Goal: Task Accomplishment & Management: Manage account settings

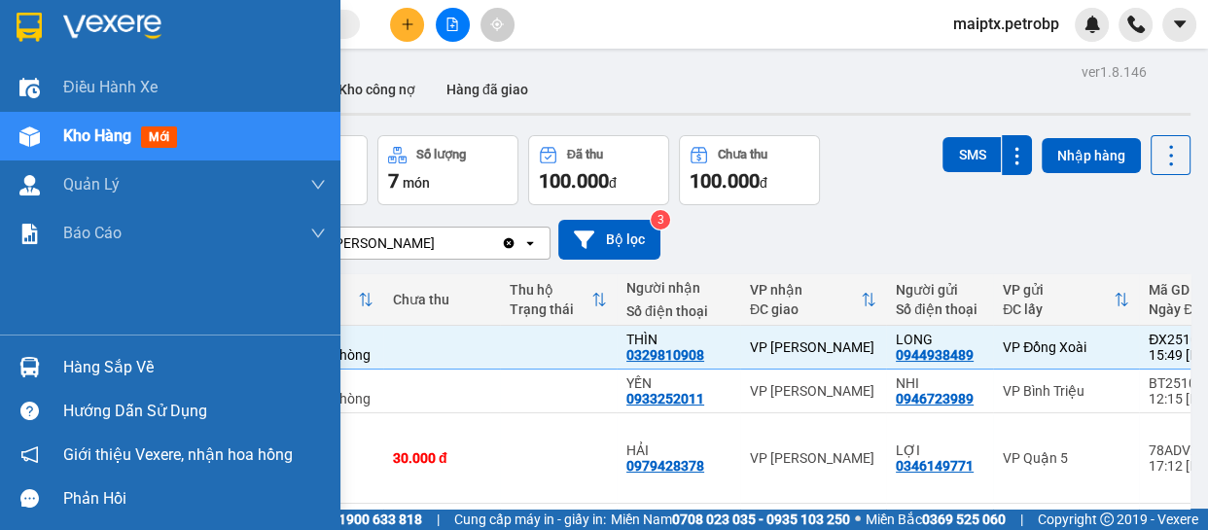
scroll to position [10, 0]
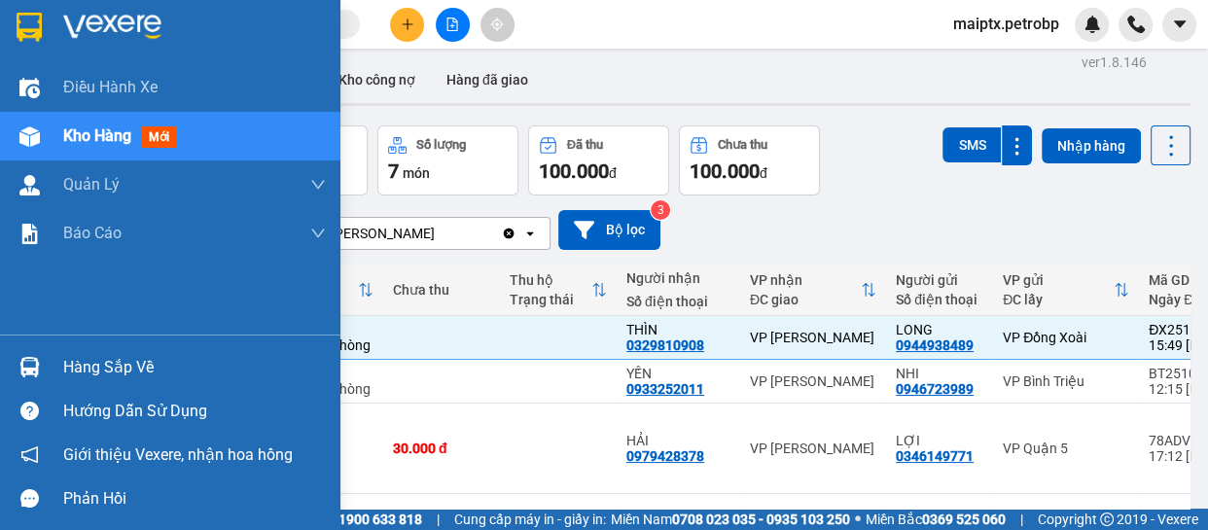
click at [51, 378] on div "Hàng sắp về" at bounding box center [170, 367] width 341 height 44
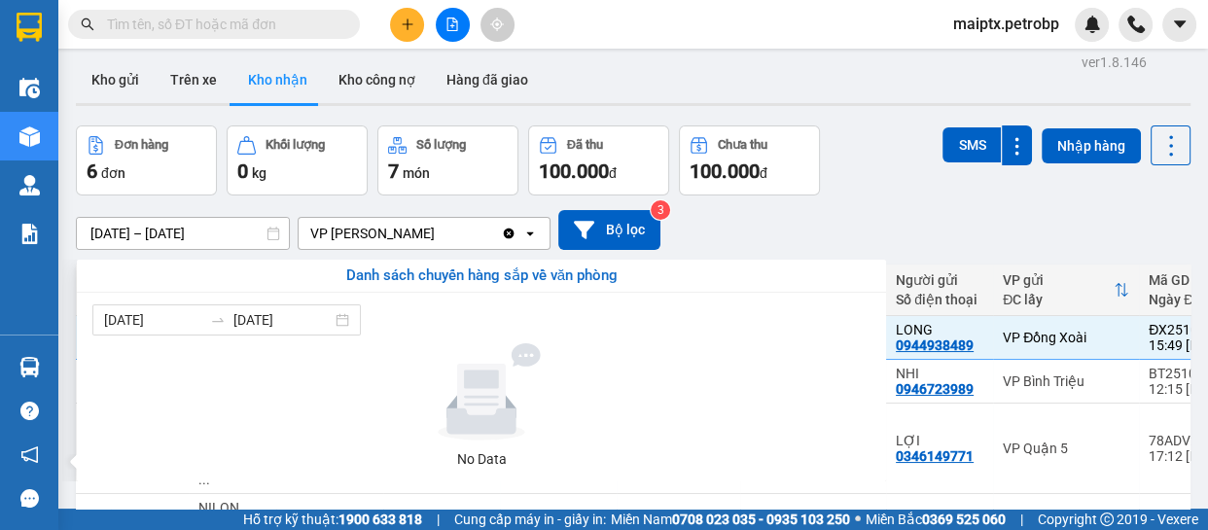
click at [945, 210] on section "Kết quả tìm kiếm ( 0 ) Bộ lọc No Data maiptx.petrobp Điều hành xe Kho hàng mới …" at bounding box center [604, 265] width 1208 height 530
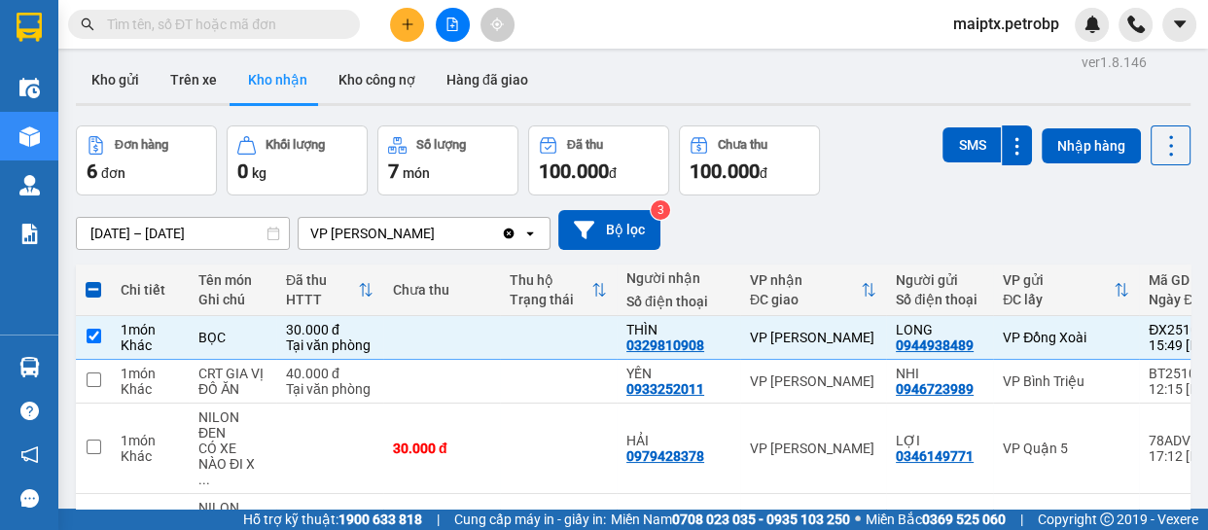
scroll to position [0, 0]
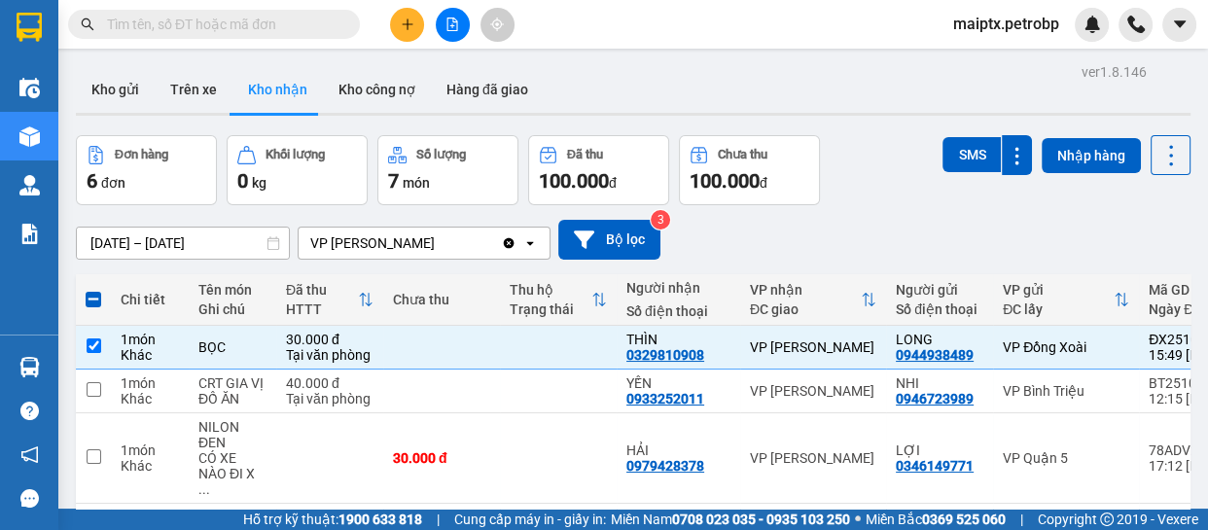
click at [901, 206] on div "10/10/2025 – 12/10/2025 Press the down arrow key to interact with the calendar …" at bounding box center [633, 239] width 1115 height 69
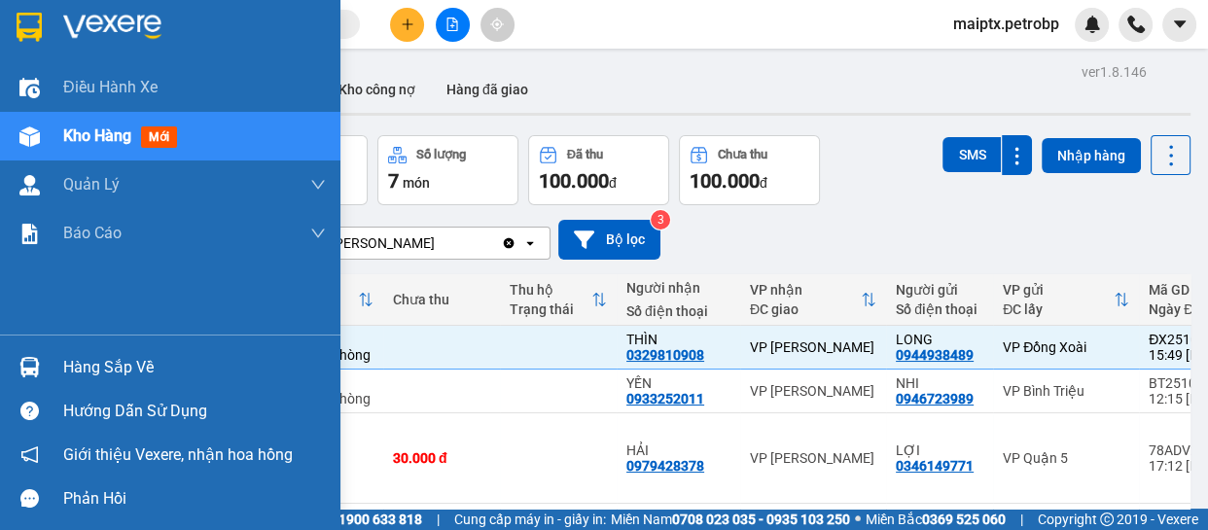
click at [48, 357] on div "Hàng sắp về" at bounding box center [170, 367] width 341 height 44
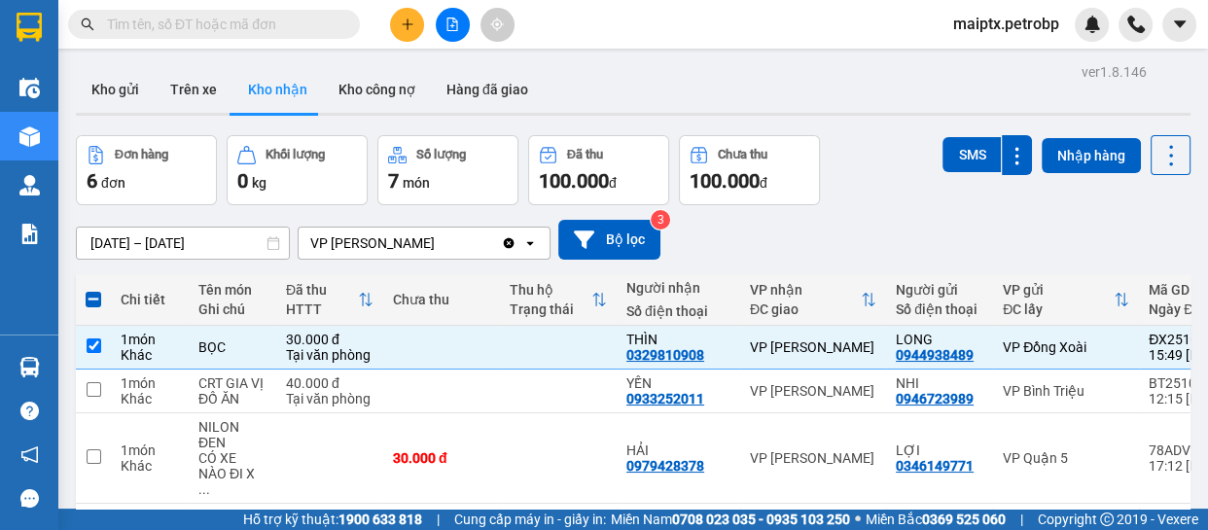
click at [909, 225] on section "Kết quả tìm kiếm ( 0 ) Bộ lọc No Data maiptx.petrobp Điều hành xe Kho hàng mới …" at bounding box center [604, 265] width 1208 height 530
click at [945, 197] on div "SMS Nhập hàng" at bounding box center [1067, 170] width 248 height 70
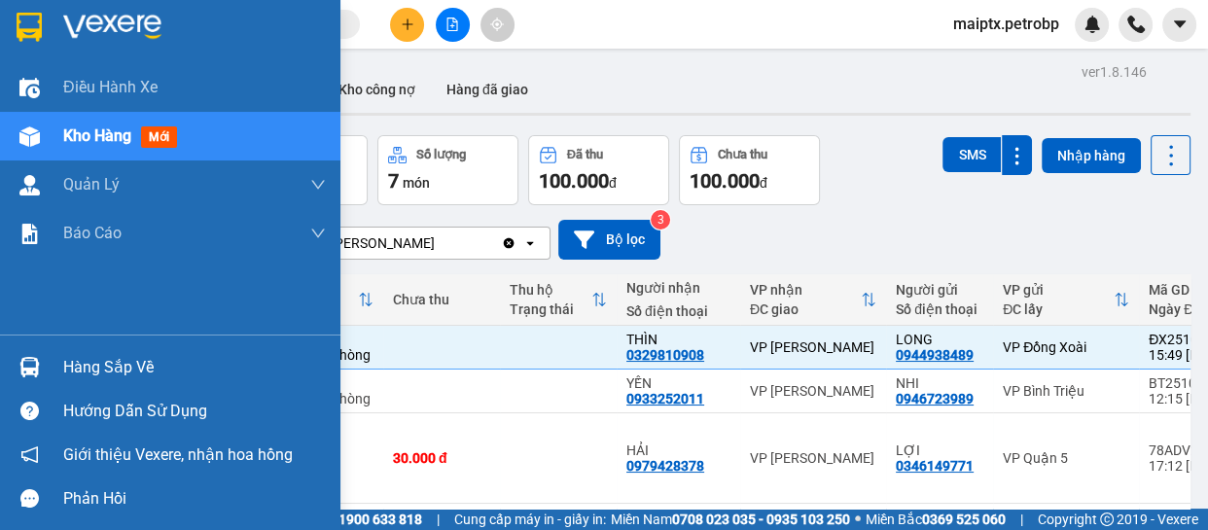
click at [22, 138] on img at bounding box center [29, 136] width 20 height 20
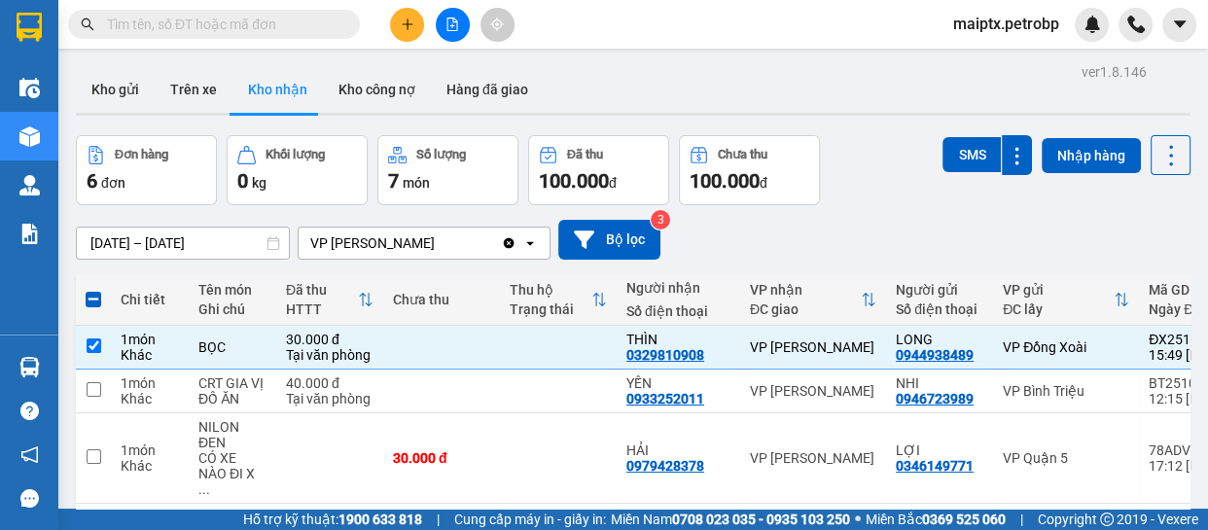
click at [699, 69] on div "Kho gửi Trên xe Kho nhận Kho công nợ Hàng đã giao" at bounding box center [633, 92] width 1115 height 52
click at [1197, 27] on div "maiptx.petrobp" at bounding box center [1073, 25] width 270 height 34
click at [1179, 21] on icon "caret-down" at bounding box center [1179, 23] width 12 height 7
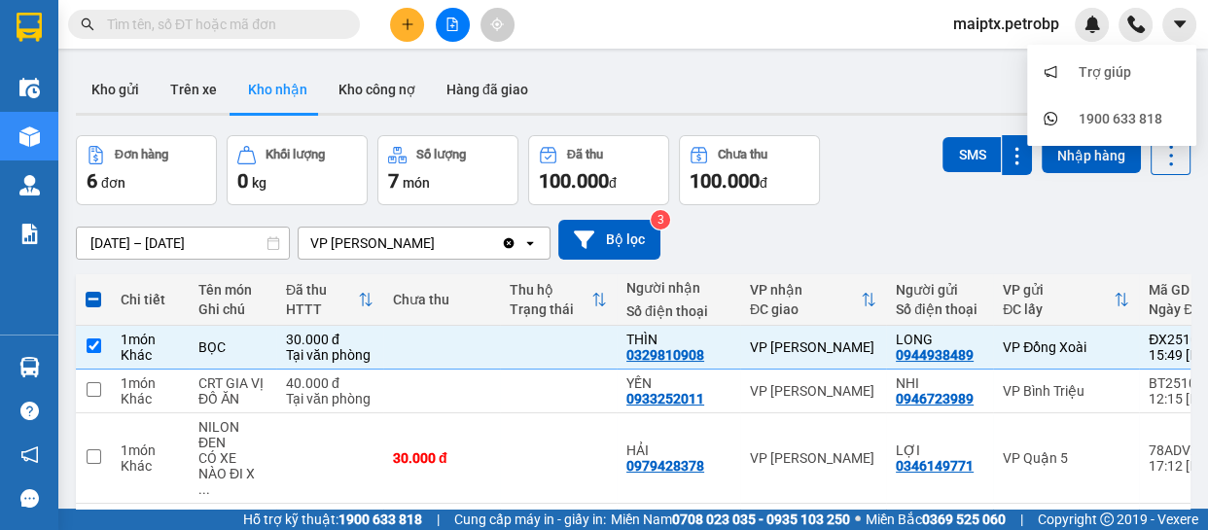
click at [1038, 24] on span "maiptx.petrobp" at bounding box center [1006, 24] width 137 height 24
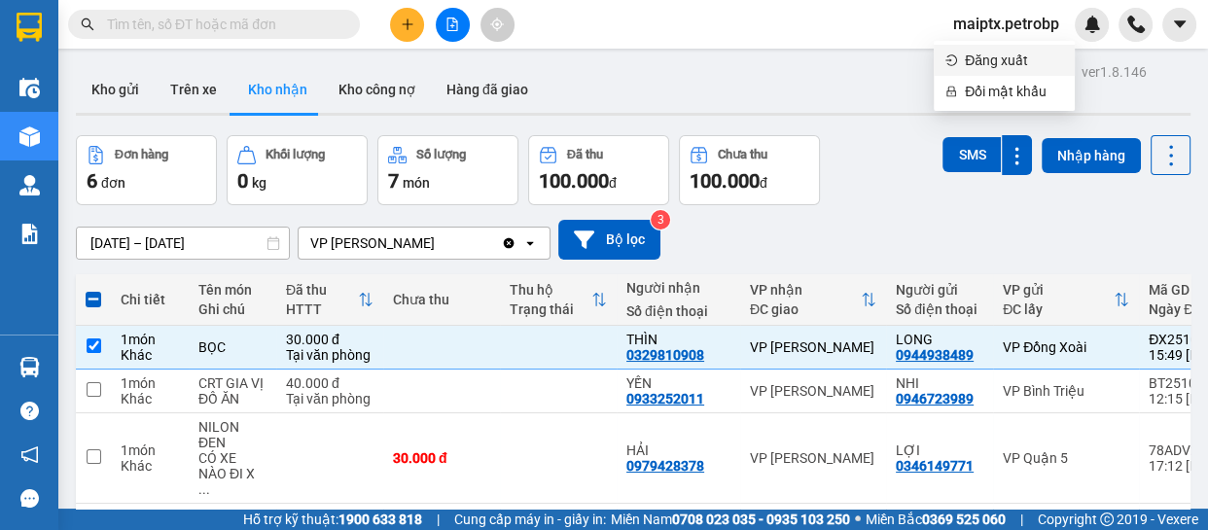
click at [982, 60] on span "Đăng xuất" at bounding box center [1014, 60] width 98 height 21
